Goal: Information Seeking & Learning: Learn about a topic

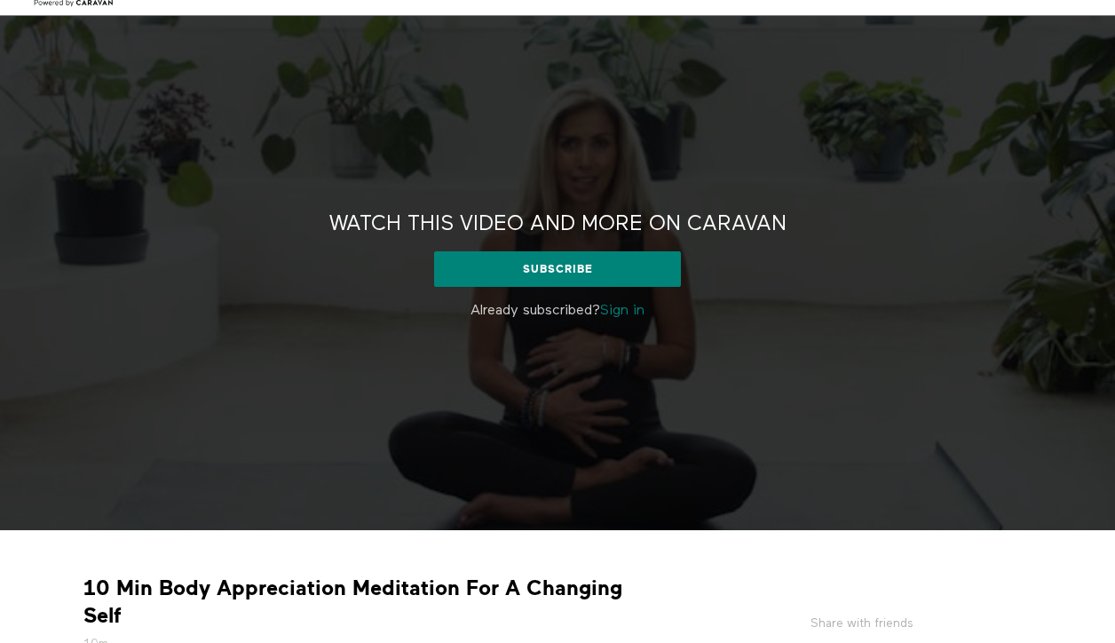
scroll to position [42, 0]
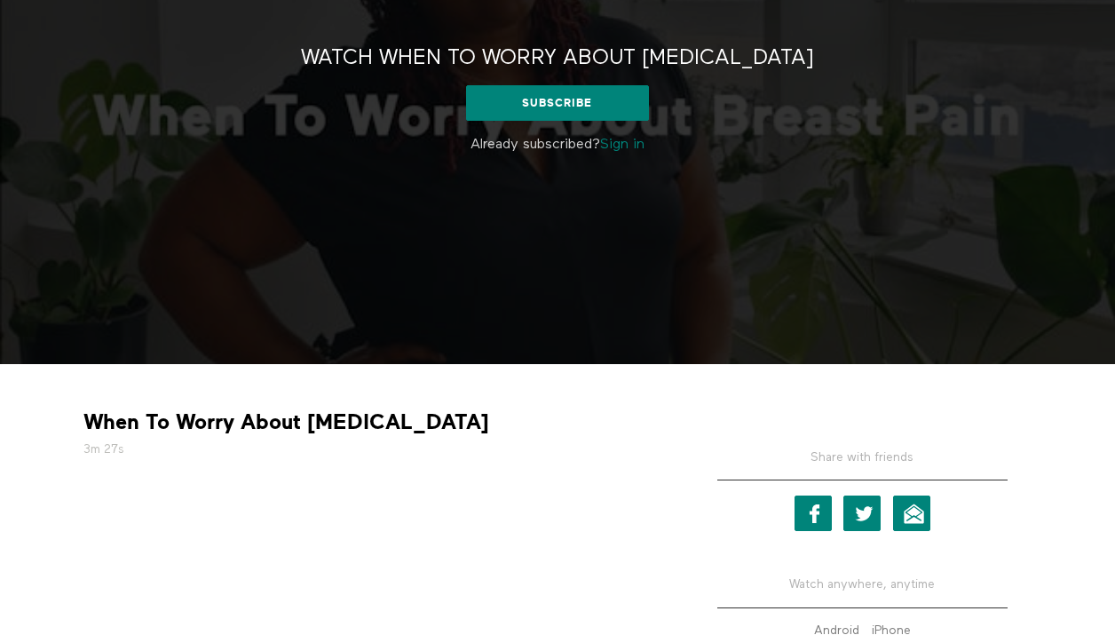
scroll to position [206, 0]
